Goal: Information Seeking & Learning: Understand process/instructions

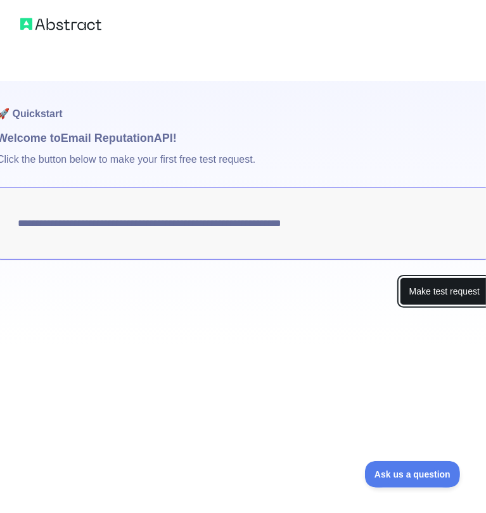
click at [439, 297] on button "Make test request" at bounding box center [444, 292] width 89 height 29
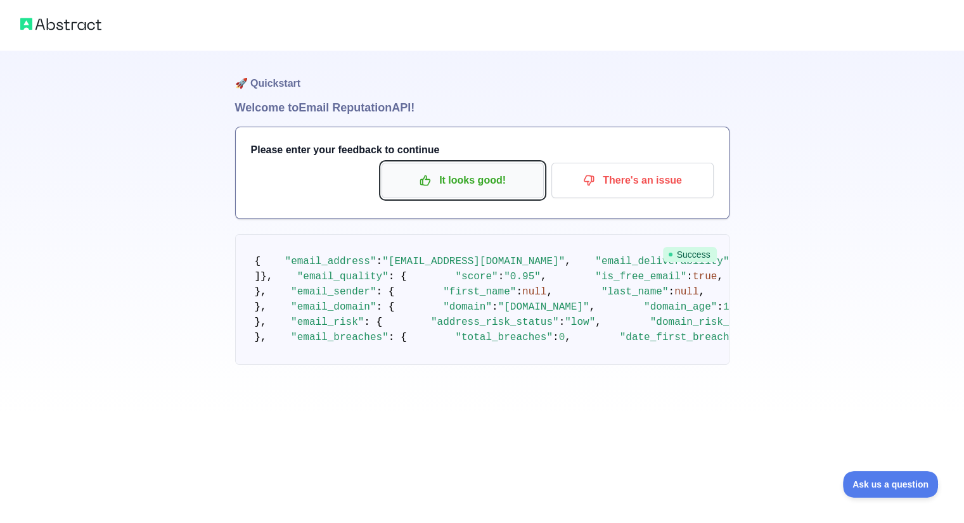
click at [476, 183] on p "It looks good!" at bounding box center [462, 181] width 143 height 22
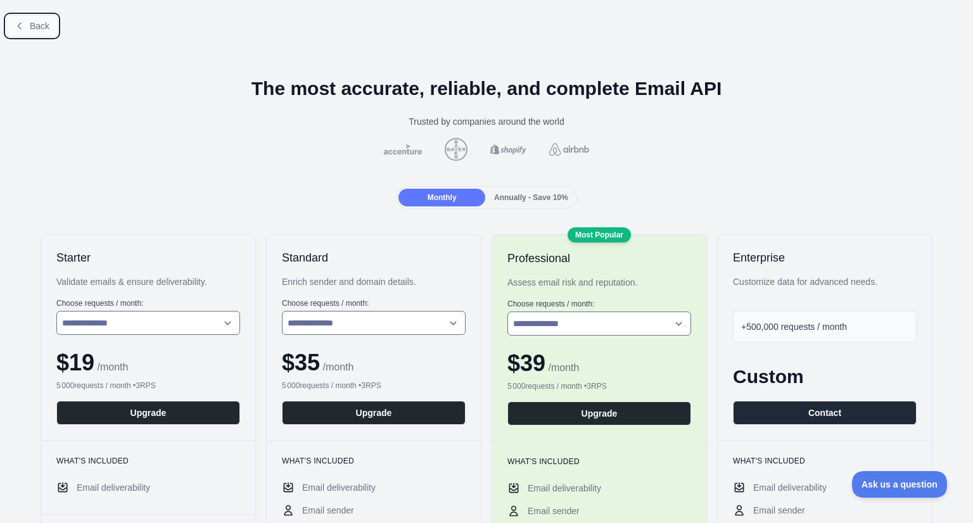
click at [30, 35] on button "Back" at bounding box center [31, 26] width 51 height 22
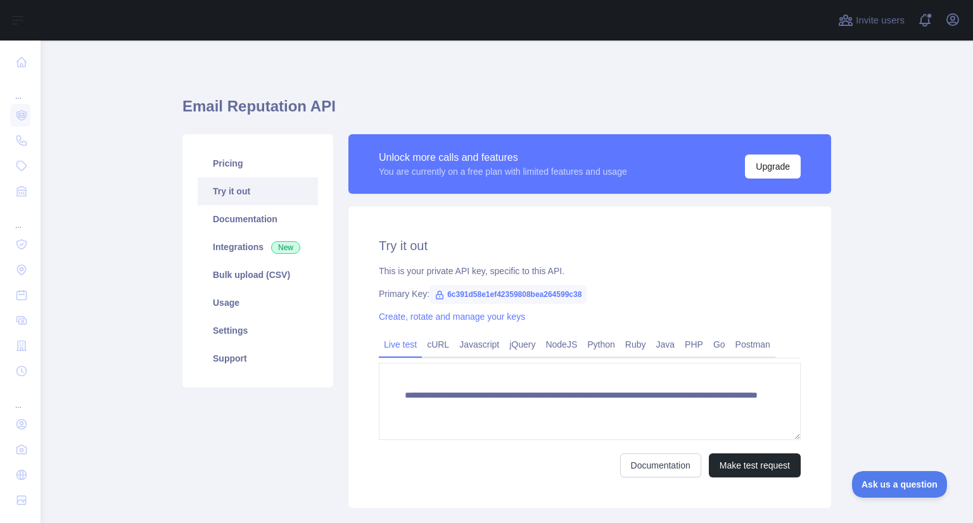
click at [476, 80] on div "**********" at bounding box center [507, 298] width 649 height 455
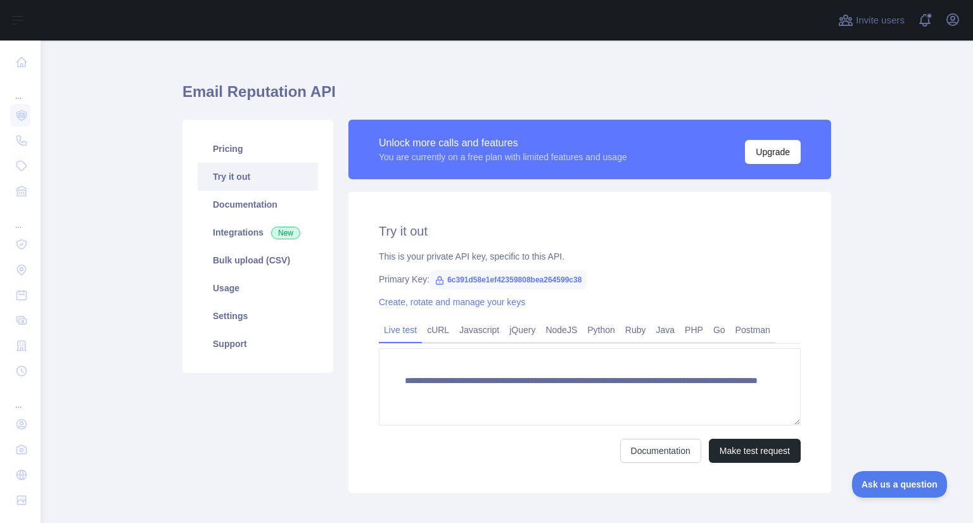
scroll to position [15, 0]
drag, startPoint x: 439, startPoint y: 278, endPoint x: 579, endPoint y: 281, distance: 139.5
click at [476, 281] on span "6c391d58e1ef42359808bea264599c38" at bounding box center [508, 279] width 157 height 19
copy span "6c391d58e1ef42359808bea264599c38"
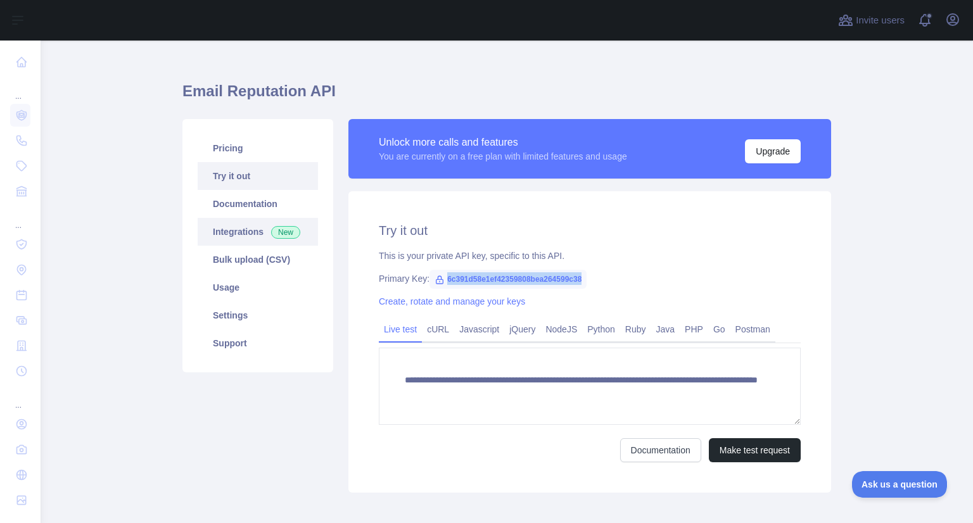
click at [231, 229] on link "Integrations New" at bounding box center [258, 232] width 120 height 28
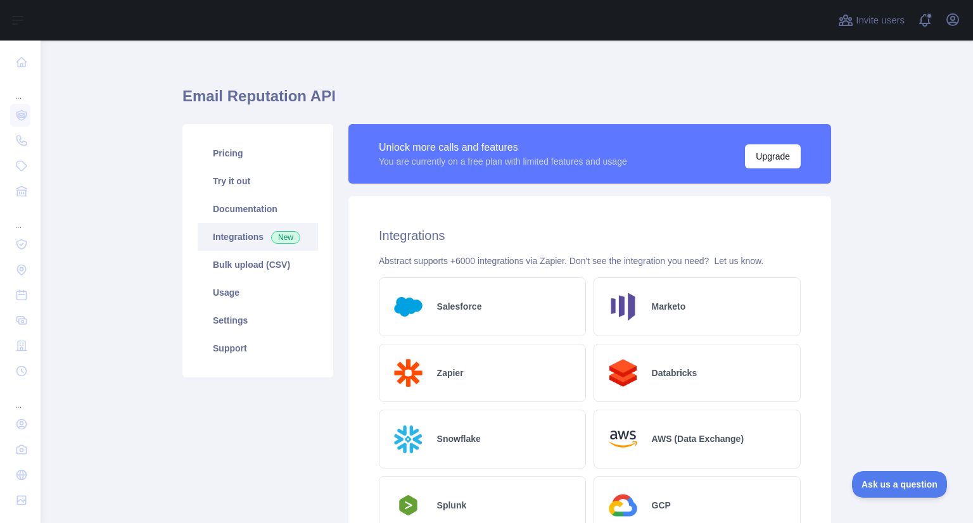
scroll to position [10, 0]
click at [275, 205] on link "Documentation" at bounding box center [258, 210] width 120 height 28
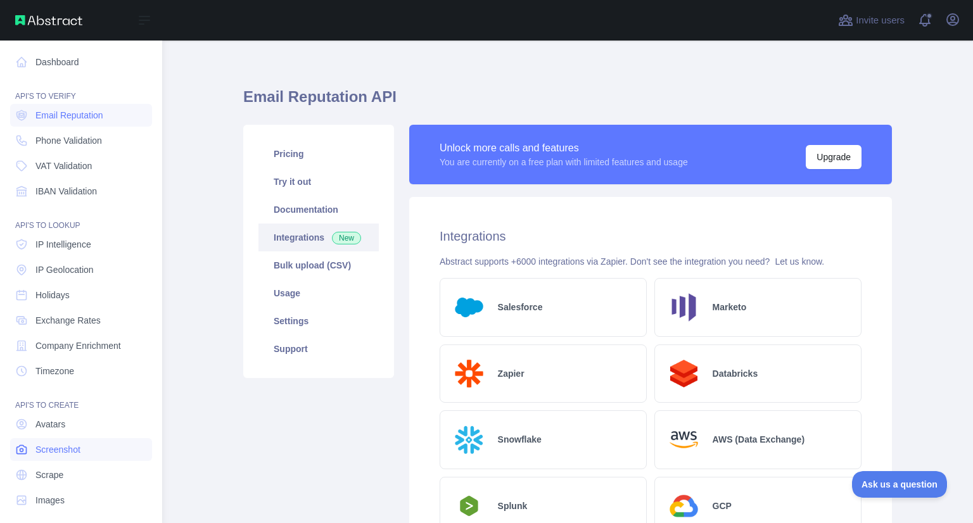
scroll to position [9, 0]
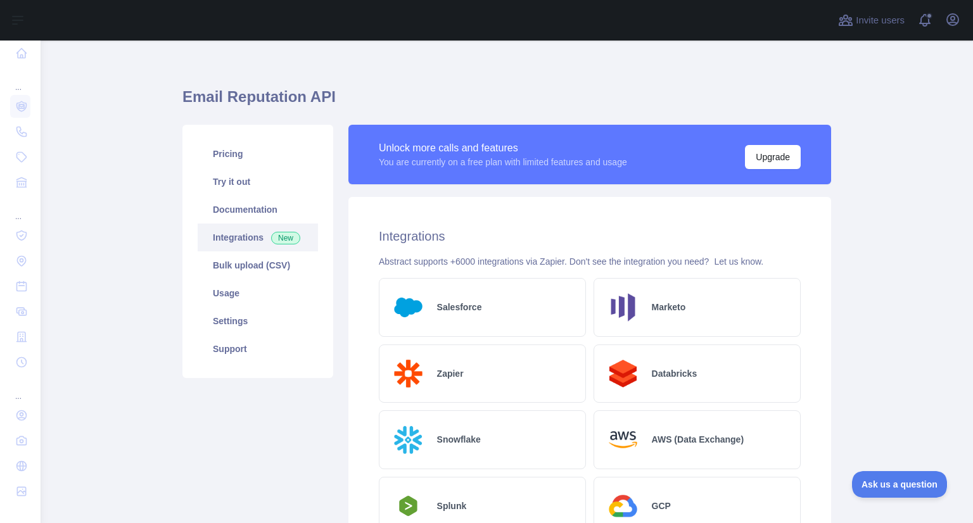
click at [235, 160] on link "Pricing" at bounding box center [258, 154] width 120 height 28
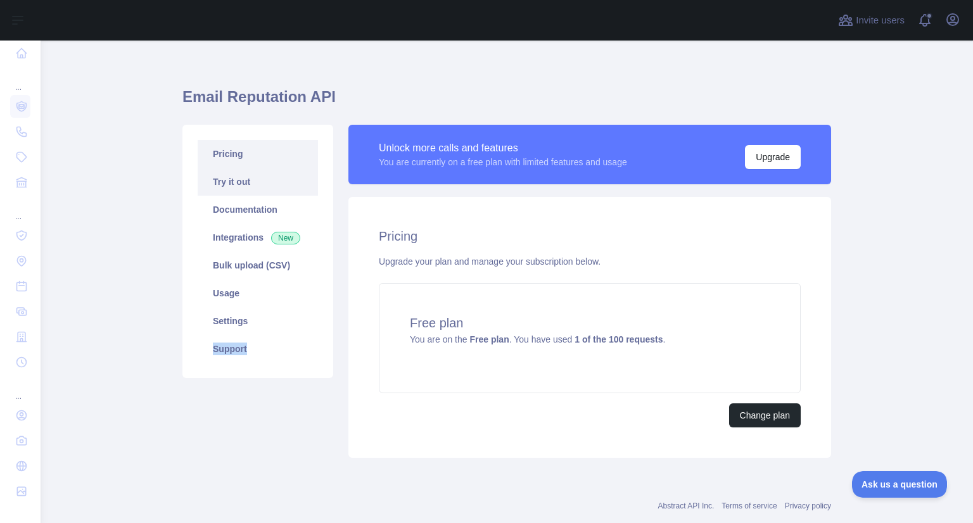
click at [269, 185] on link "Try it out" at bounding box center [258, 182] width 120 height 28
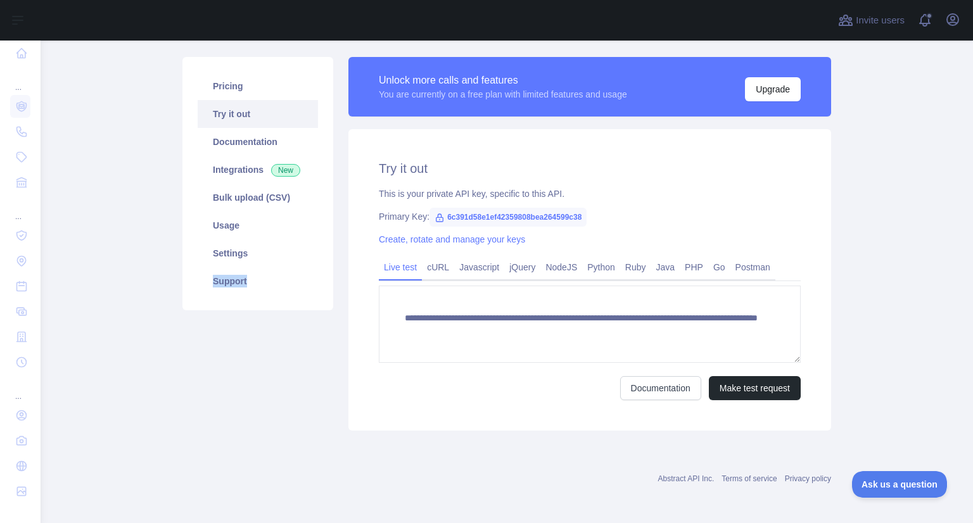
scroll to position [78, 0]
click at [435, 219] on icon at bounding box center [440, 217] width 10 height 10
click at [443, 218] on span "6c391d58e1ef42359808bea264599c38" at bounding box center [508, 216] width 157 height 19
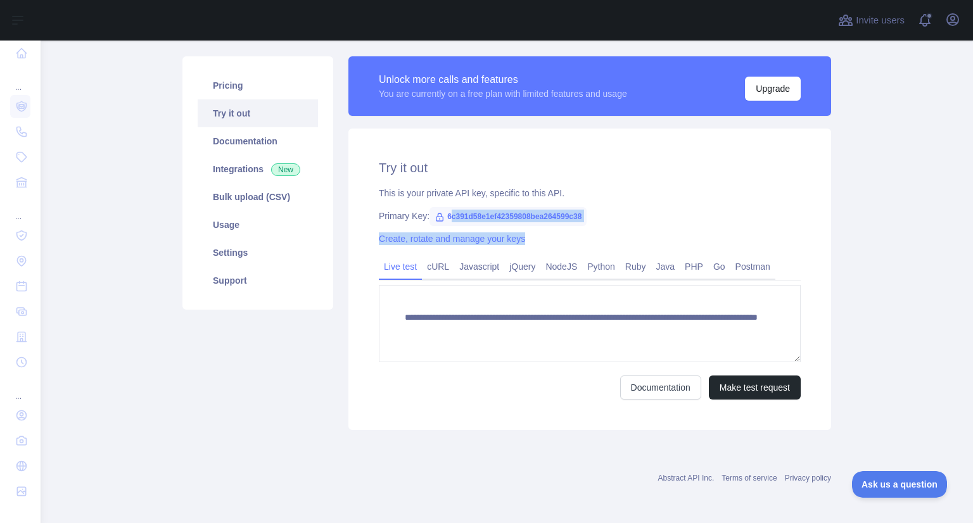
drag, startPoint x: 443, startPoint y: 213, endPoint x: 598, endPoint y: 224, distance: 155.6
click at [476, 224] on div "**********" at bounding box center [590, 280] width 483 height 302
click at [471, 220] on span "6c391d58e1ef42359808bea264599c38" at bounding box center [508, 216] width 157 height 19
drag, startPoint x: 438, startPoint y: 218, endPoint x: 580, endPoint y: 219, distance: 141.9
click at [476, 219] on span "6c391d58e1ef42359808bea264599c38" at bounding box center [508, 216] width 157 height 19
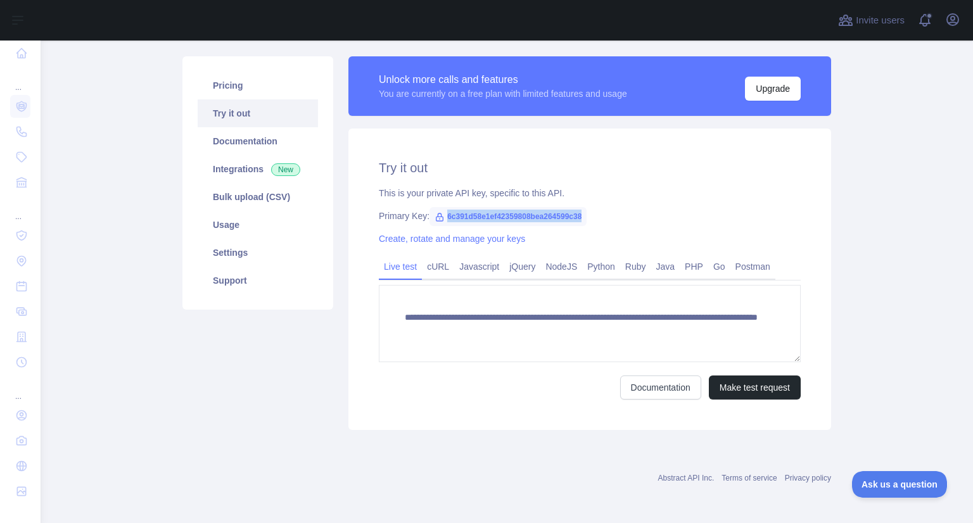
copy span "6c391d58e1ef42359808bea264599c38"
click at [229, 144] on link "Documentation" at bounding box center [258, 141] width 120 height 28
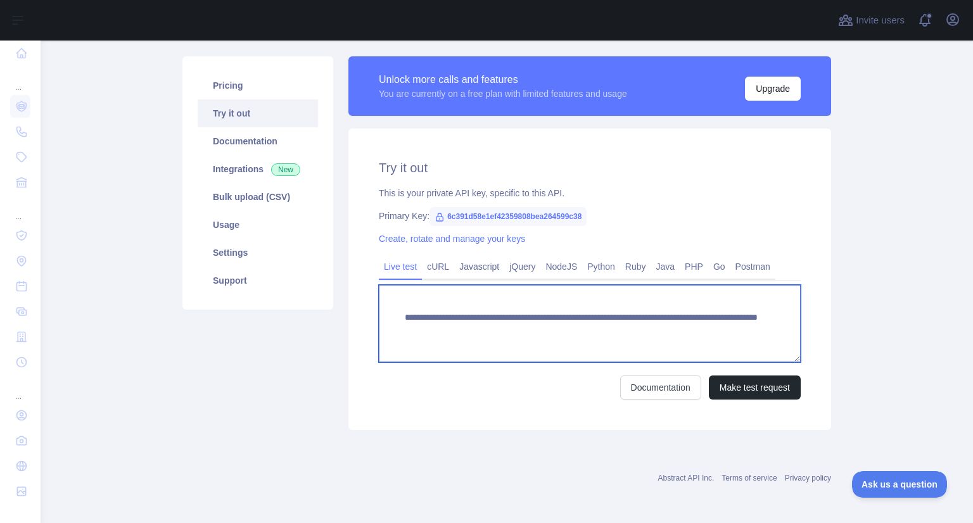
drag, startPoint x: 729, startPoint y: 338, endPoint x: 395, endPoint y: 320, distance: 333.8
click at [395, 320] on textarea "**********" at bounding box center [590, 323] width 422 height 77
click at [476, 308] on textarea "**********" at bounding box center [590, 323] width 422 height 77
drag, startPoint x: 712, startPoint y: 335, endPoint x: 395, endPoint y: 307, distance: 318.0
click at [395, 307] on textarea "**********" at bounding box center [590, 323] width 422 height 77
